Goal: Feedback & Contribution: Submit feedback/report problem

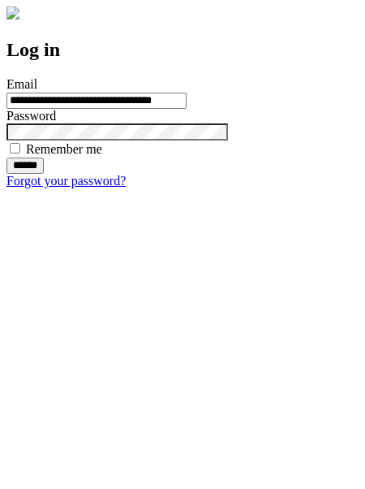
type input "**********"
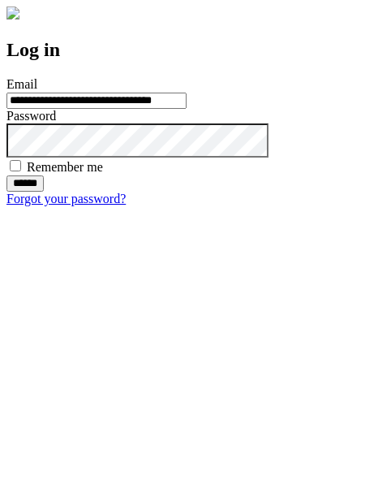
click at [44, 192] on input "******" at bounding box center [24, 183] width 37 height 16
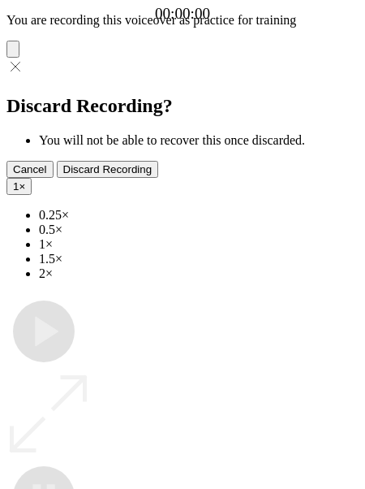
type input "**********"
